Goal: Task Accomplishment & Management: Use online tool/utility

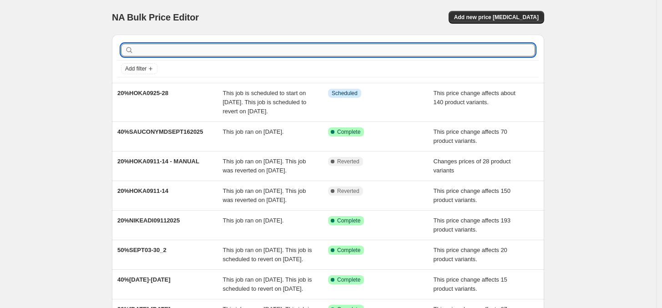
click at [211, 49] on input "text" at bounding box center [336, 50] width 400 height 13
type input "ciele"
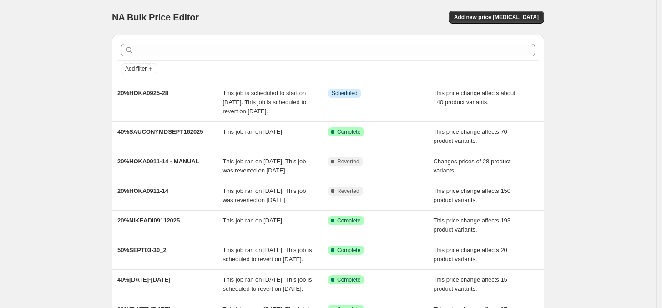
click at [484, 6] on div "NA Bulk Price Editor. This page is ready NA Bulk Price Editor Add new price [ME…" at bounding box center [328, 17] width 432 height 35
click at [495, 15] on span "Add new price [MEDICAL_DATA]" at bounding box center [496, 17] width 85 height 7
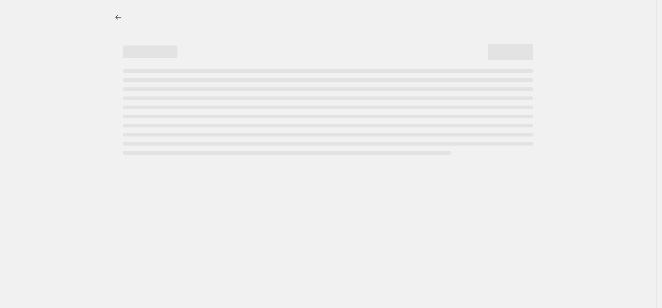
select select "percentage"
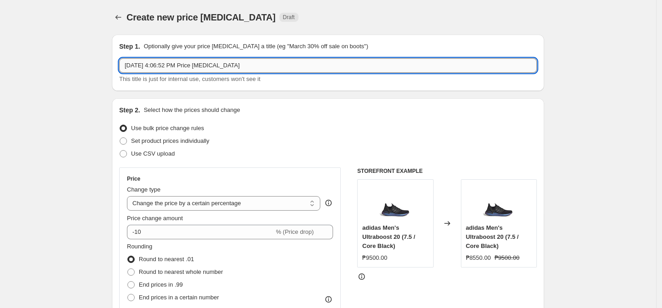
drag, startPoint x: 186, startPoint y: 72, endPoint x: 249, endPoint y: 65, distance: 63.6
click at [187, 71] on input "Sep 24, 2025, 4:06:52 PM Price change job" at bounding box center [328, 65] width 418 height 15
paste input "CIELEPMD092025"
type input "CIELEPMD092025"
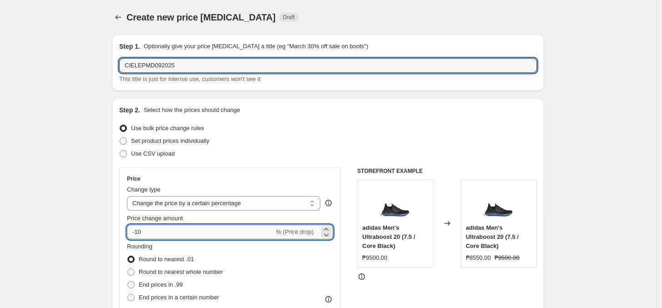
click at [208, 227] on input "-10" at bounding box center [200, 232] width 147 height 15
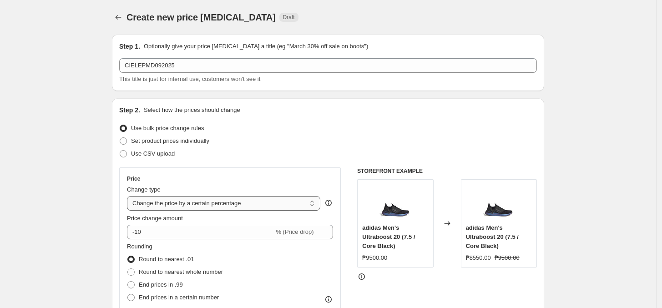
click at [226, 205] on select "Change the price to a certain amount Change the price by a certain amount Chang…" at bounding box center [223, 203] width 193 height 15
select select "pcap"
click at [130, 196] on select "Change the price to a certain amount Change the price by a certain amount Chang…" at bounding box center [223, 203] width 193 height 15
type input "-20"
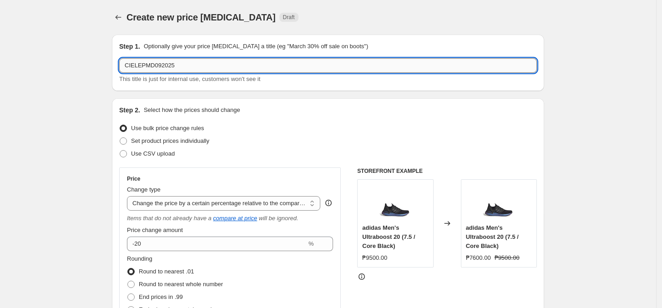
click at [144, 65] on input "CIELEPMD092025" at bounding box center [328, 65] width 418 height 15
type input "60%CIELEPMD092025"
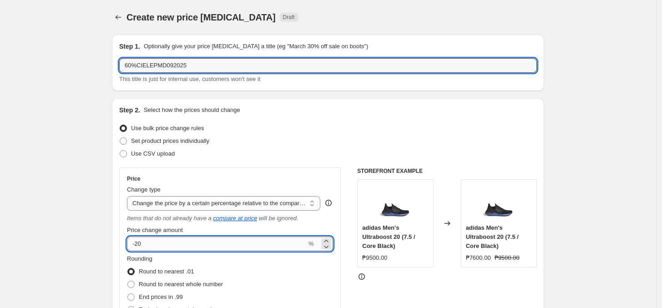
click at [180, 246] on input "-20" at bounding box center [217, 244] width 180 height 15
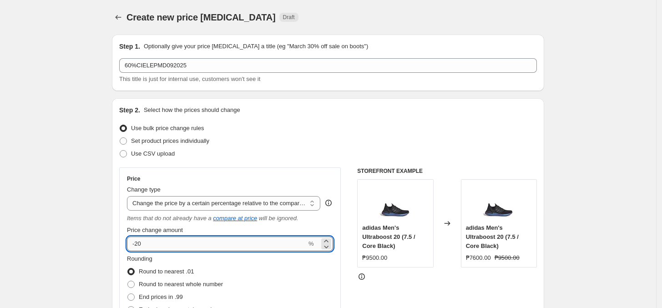
type input "-2"
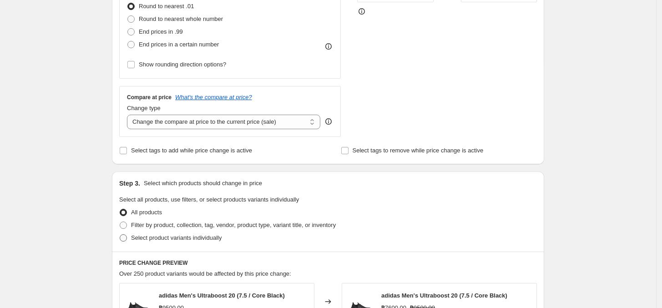
scroll to position [284, 0]
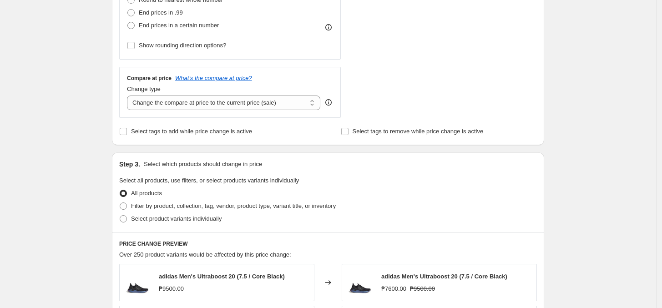
type input "-60"
click at [179, 111] on div "Compare at price What's the compare at price? Change type Change the compare at…" at bounding box center [230, 92] width 222 height 51
click at [187, 110] on select "Change the compare at price to the current price (sale) Change the compare at p…" at bounding box center [223, 103] width 193 height 15
select select "no_change"
click at [130, 96] on select "Change the compare at price to the current price (sale) Change the compare at p…" at bounding box center [223, 103] width 193 height 15
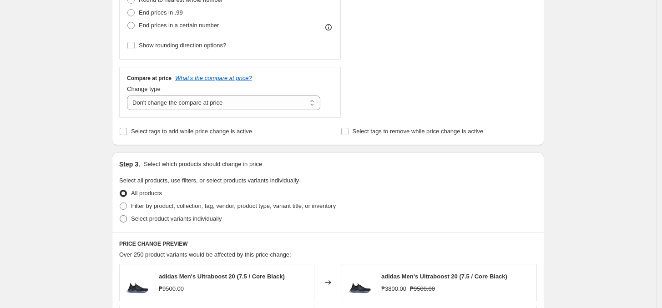
drag, startPoint x: 189, startPoint y: 211, endPoint x: 198, endPoint y: 218, distance: 11.4
click at [190, 211] on span "Filter by product, collection, tag, vendor, product type, variant title, or inv…" at bounding box center [233, 206] width 205 height 9
click at [120, 203] on input "Filter by product, collection, tag, vendor, product type, variant title, or inv…" at bounding box center [120, 203] width 0 height 0
radio input "true"
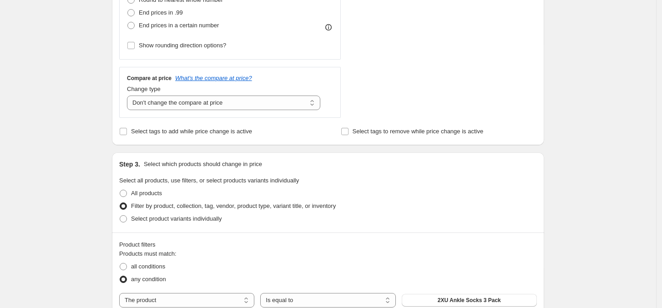
scroll to position [341, 0]
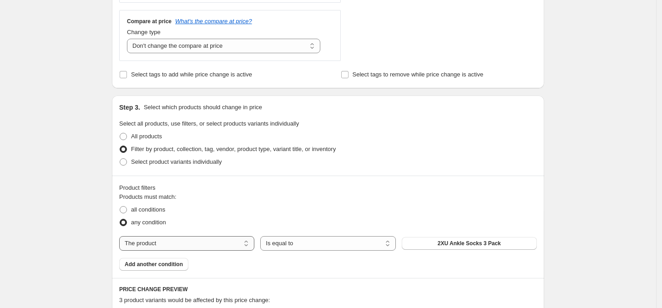
click at [218, 247] on select "The product The product's collection The product's tag The product's vendor The…" at bounding box center [186, 243] width 135 height 15
select select "tag"
click at [487, 245] on span "0.6 liter adidas bottle with straw" at bounding box center [469, 243] width 82 height 7
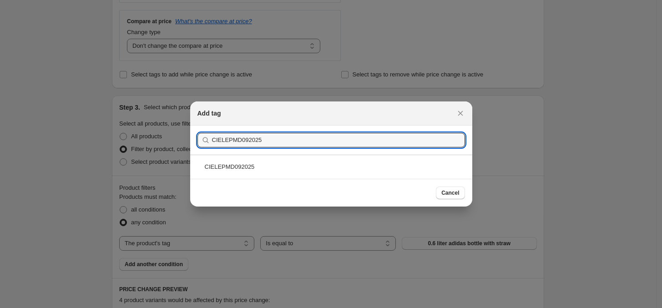
type input "CIELEPMD092025"
click at [278, 159] on div "CIELEPMD092025" at bounding box center [331, 167] width 282 height 24
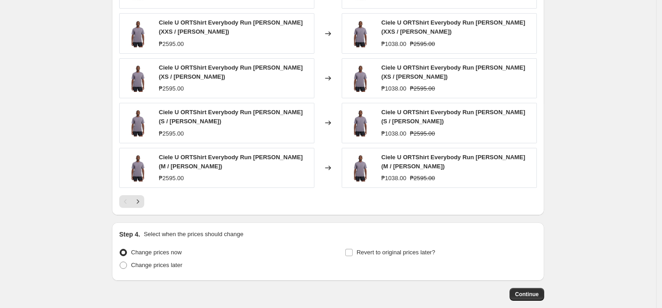
scroll to position [683, 0]
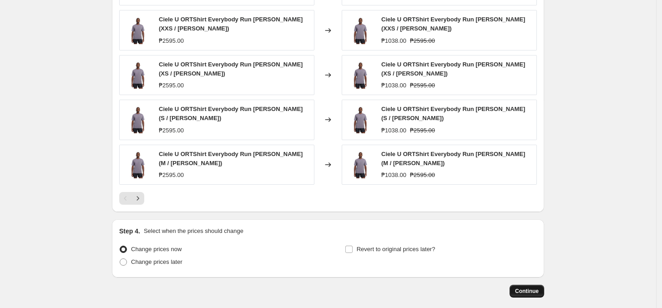
click at [527, 285] on button "Continue" at bounding box center [527, 291] width 35 height 13
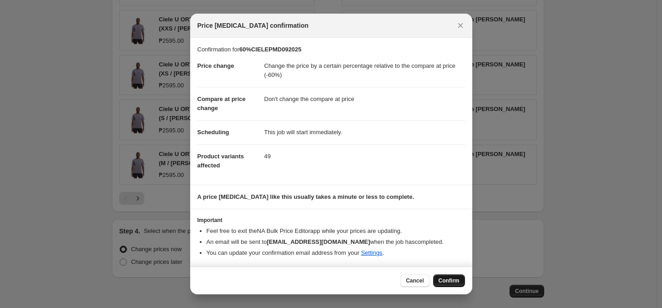
click at [448, 284] on span "Confirm" at bounding box center [449, 280] width 21 height 7
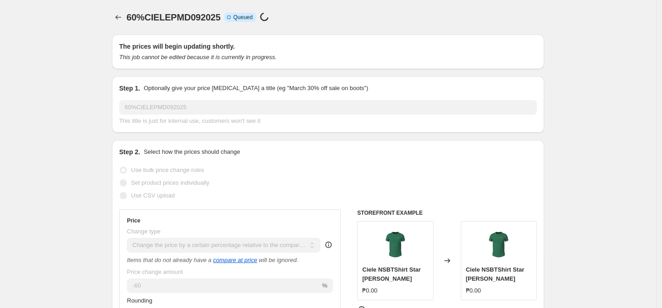
scroll to position [683, 0]
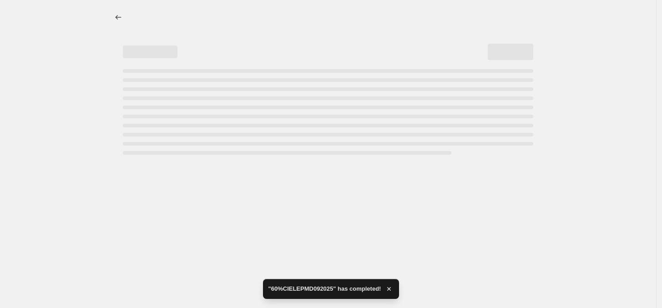
select select "pcap"
select select "no_change"
select select "tag"
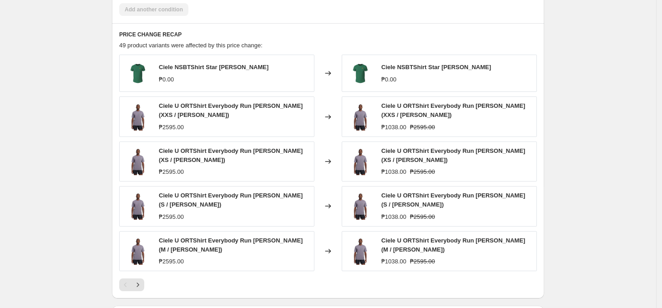
scroll to position [0, 0]
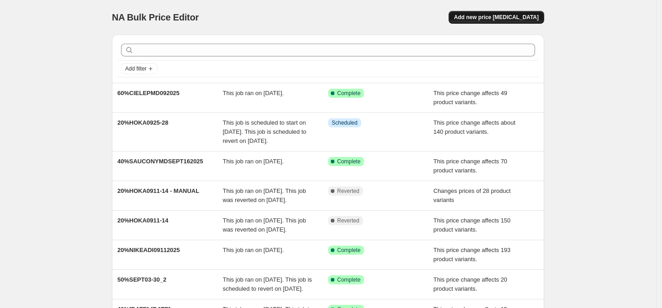
click at [486, 22] on button "Add new price [MEDICAL_DATA]" at bounding box center [497, 17] width 96 height 13
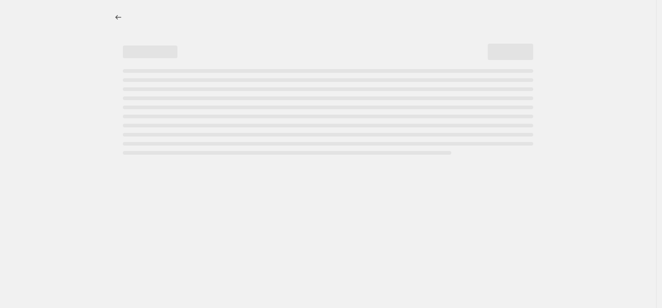
select select "percentage"
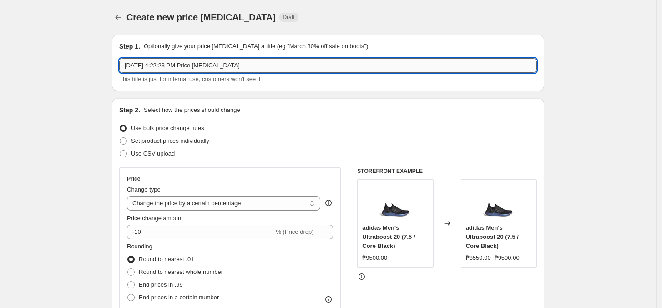
click at [206, 69] on input "[DATE] 4:22:23 PM Price [MEDICAL_DATA]" at bounding box center [328, 65] width 418 height 15
paste input "0925NIKEBACK2REGULAR"
type input "0925NIKEBACK2REGULAR"
click at [173, 203] on select "Change the price to a certain amount Change the price by a certain amount Chang…" at bounding box center [223, 203] width 193 height 15
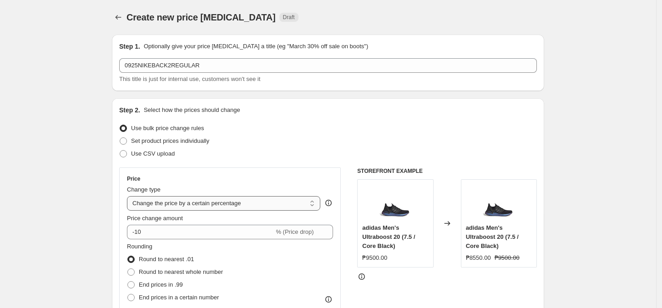
select select "ecap"
click at [130, 196] on select "Change the price to a certain amount Change the price by a certain amount Chang…" at bounding box center [223, 203] width 193 height 15
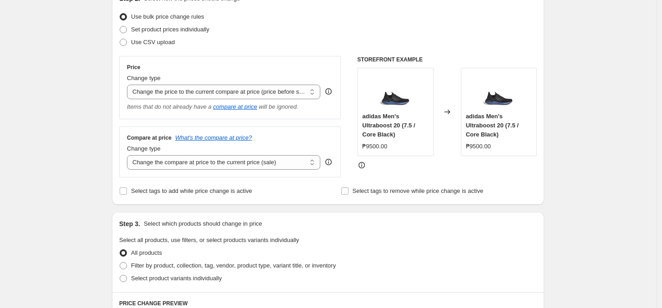
scroll to position [114, 0]
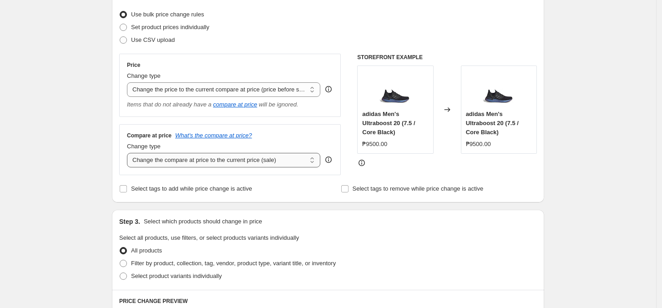
click at [238, 164] on select "Change the compare at price to the current price (sale) Change the compare at p…" at bounding box center [223, 160] width 193 height 15
select select "no_change"
click at [130, 154] on select "Change the compare at price to the current price (sale) Change the compare at p…" at bounding box center [223, 160] width 193 height 15
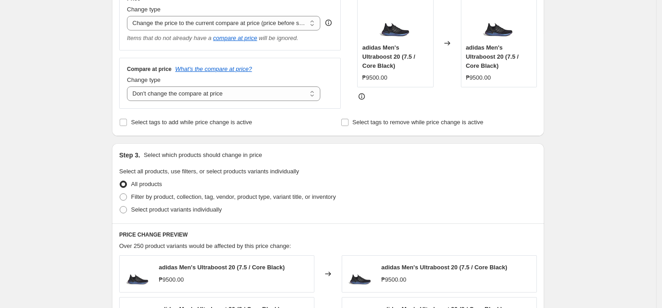
scroll to position [284, 0]
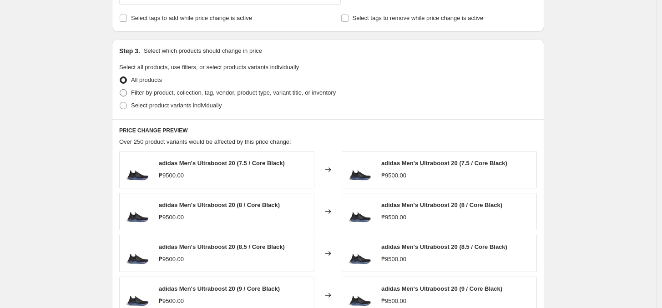
click at [210, 92] on span "Filter by product, collection, tag, vendor, product type, variant title, or inv…" at bounding box center [233, 92] width 205 height 7
click at [120, 90] on input "Filter by product, collection, tag, vendor, product type, variant title, or inv…" at bounding box center [120, 89] width 0 height 0
radio input "true"
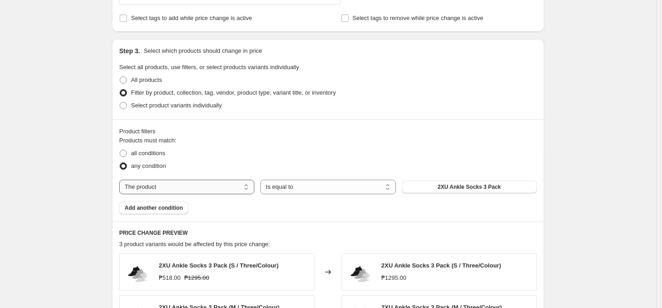
click at [202, 193] on select "The product The product's collection The product's tag The product's vendor The…" at bounding box center [186, 187] width 135 height 15
select select "tag"
click at [472, 188] on span "0.6 liter adidas bottle with straw" at bounding box center [469, 186] width 82 height 7
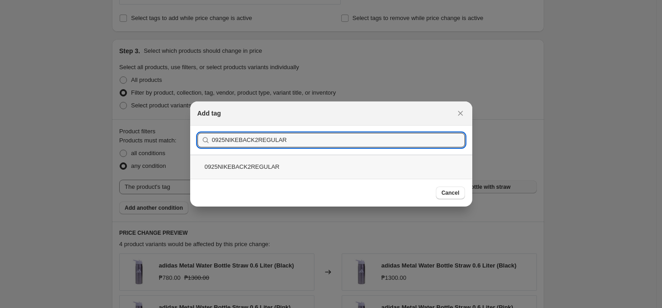
type input "0925NIKEBACK2REGULAR"
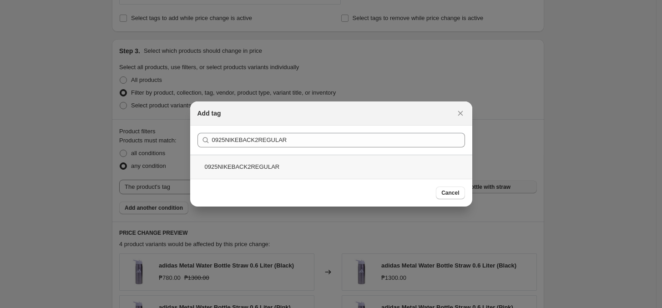
click at [261, 168] on div "0925NIKEBACK2REGULAR" at bounding box center [331, 167] width 282 height 24
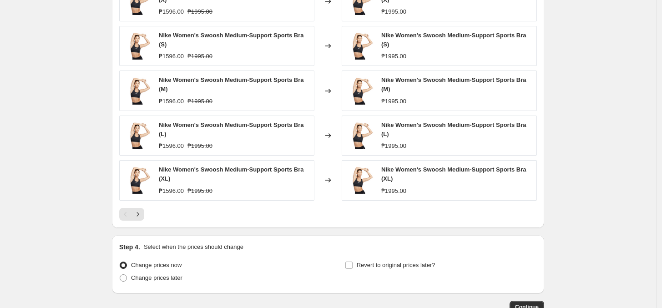
scroll to position [619, 0]
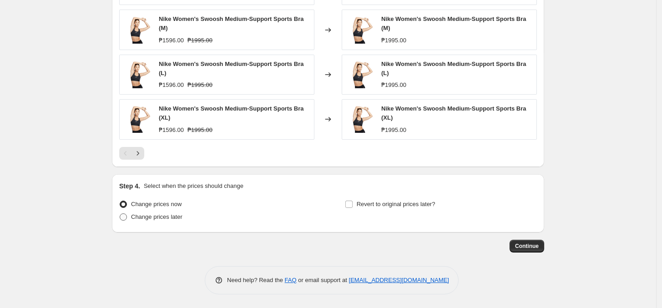
click at [176, 220] on span "Change prices later" at bounding box center [156, 216] width 51 height 7
click at [120, 214] on input "Change prices later" at bounding box center [120, 213] width 0 height 0
radio input "true"
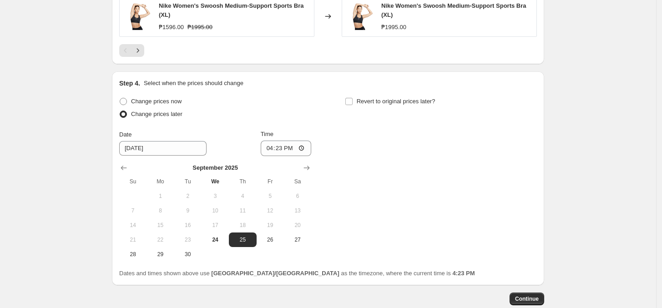
scroll to position [733, 0]
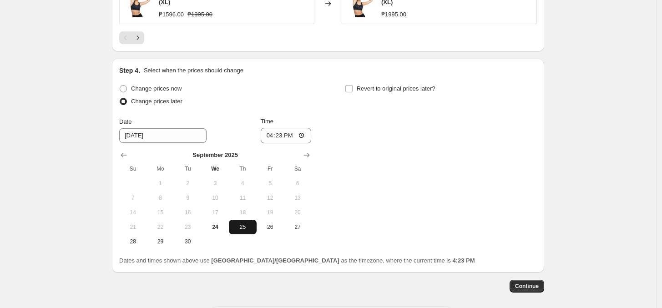
click at [247, 228] on span "25" at bounding box center [243, 226] width 20 height 7
click at [273, 135] on input "16:23" at bounding box center [286, 135] width 51 height 15
type input "00:00"
click at [437, 190] on div "Change prices now Change prices later Date [DATE] Time 00:00 [DATE] Su Mo Tu We…" at bounding box center [328, 165] width 418 height 167
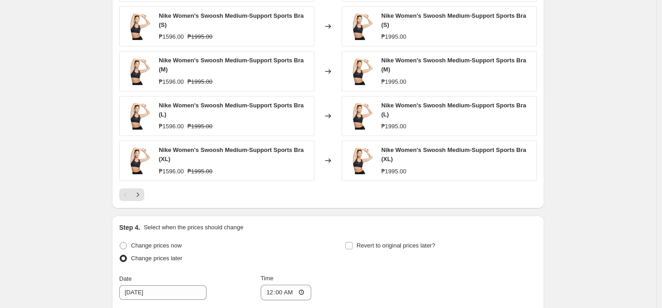
scroll to position [775, 0]
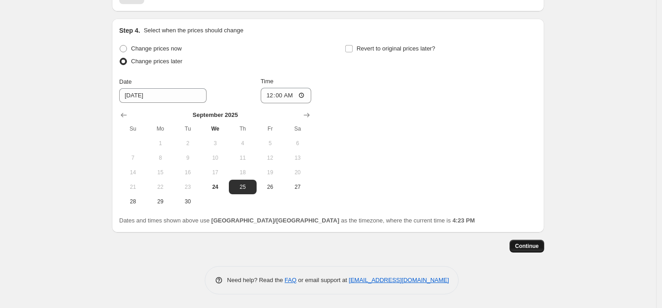
click at [537, 244] on span "Continue" at bounding box center [527, 246] width 24 height 7
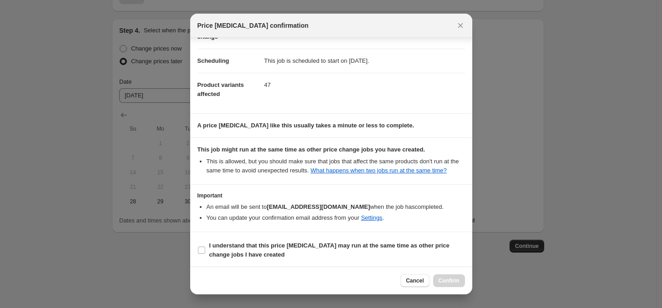
scroll to position [65, 0]
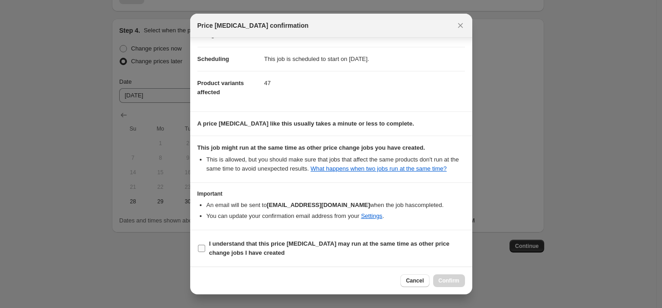
click at [206, 250] on label "I understand that this price [MEDICAL_DATA] may run at the same time as other p…" at bounding box center [332, 249] width 268 height 22
click at [205, 250] on input "I understand that this price [MEDICAL_DATA] may run at the same time as other p…" at bounding box center [201, 248] width 7 height 7
checkbox input "true"
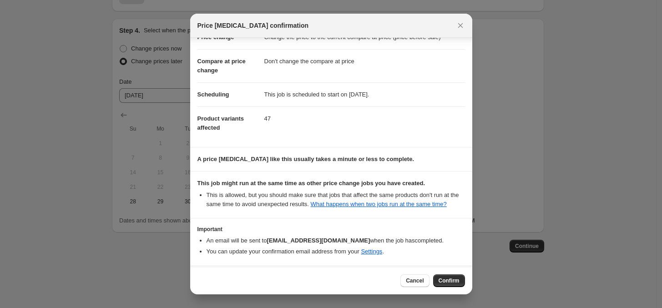
scroll to position [0, 0]
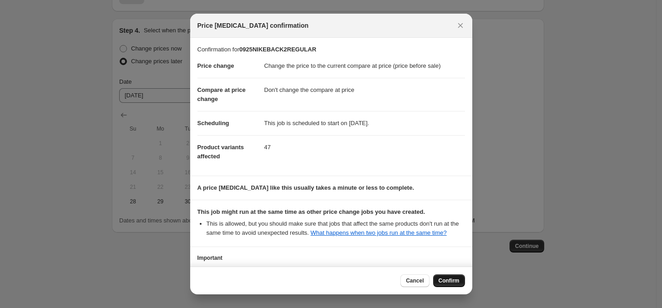
click at [449, 284] on span "Confirm" at bounding box center [449, 280] width 21 height 7
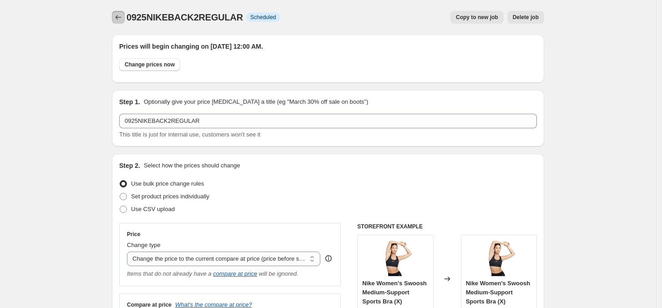
click at [118, 16] on icon "Price change jobs" at bounding box center [118, 17] width 9 height 9
